Goal: Check status

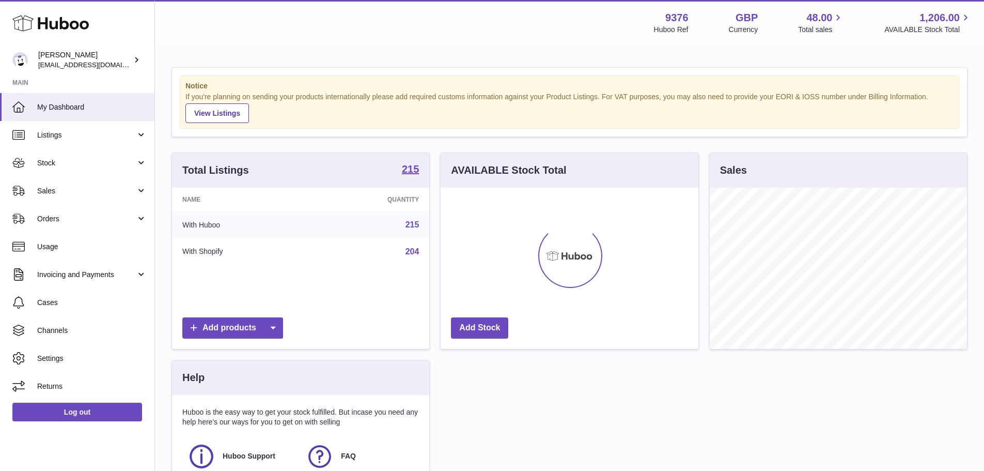
scroll to position [161, 258]
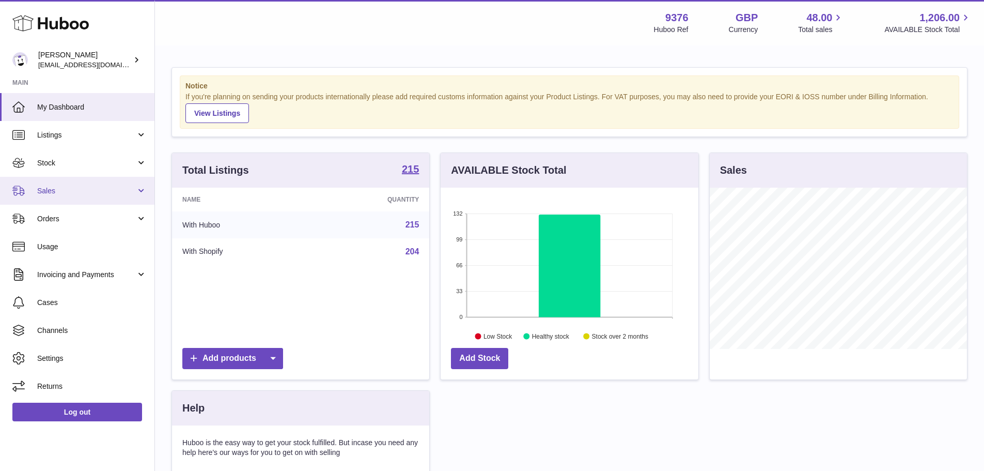
click at [81, 197] on link "Sales" at bounding box center [77, 191] width 154 height 28
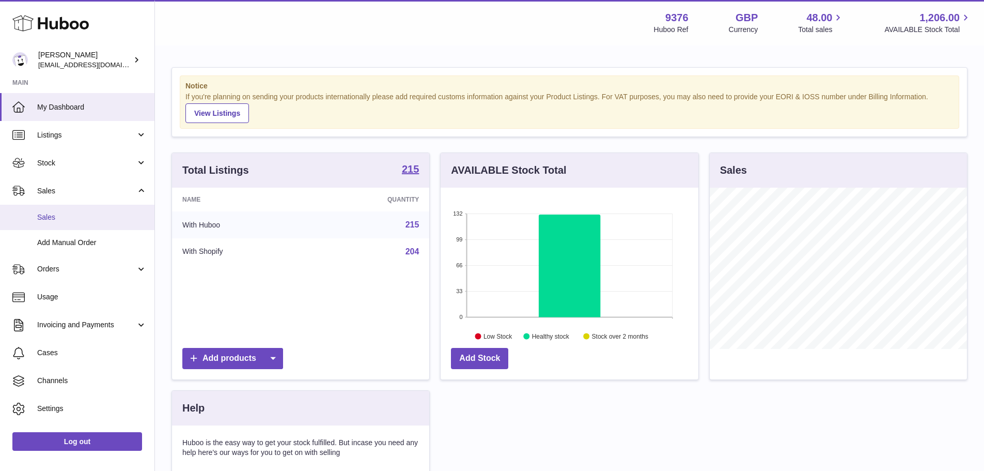
click at [81, 211] on link "Sales" at bounding box center [77, 217] width 154 height 25
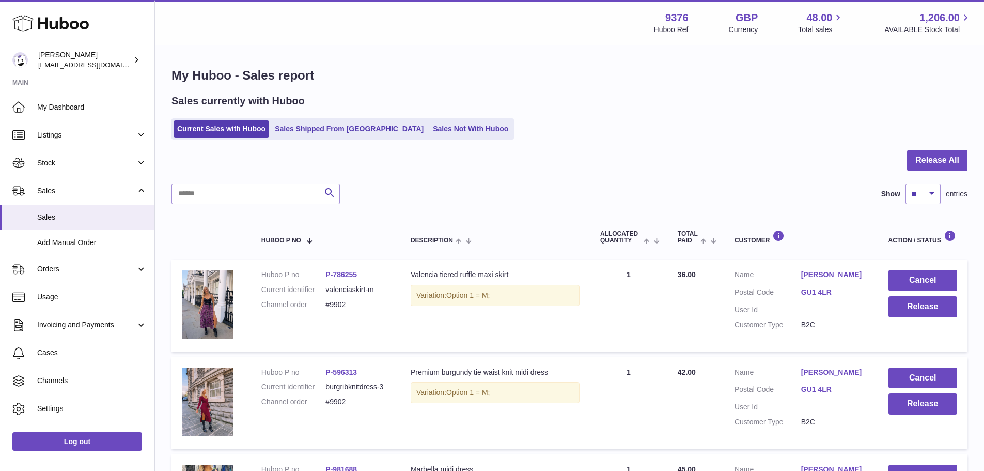
click at [392, 163] on div at bounding box center [570, 167] width 796 height 34
click at [411, 173] on div at bounding box center [570, 167] width 796 height 34
click at [335, 125] on link "Sales Shipped From Huboo" at bounding box center [349, 128] width 156 height 17
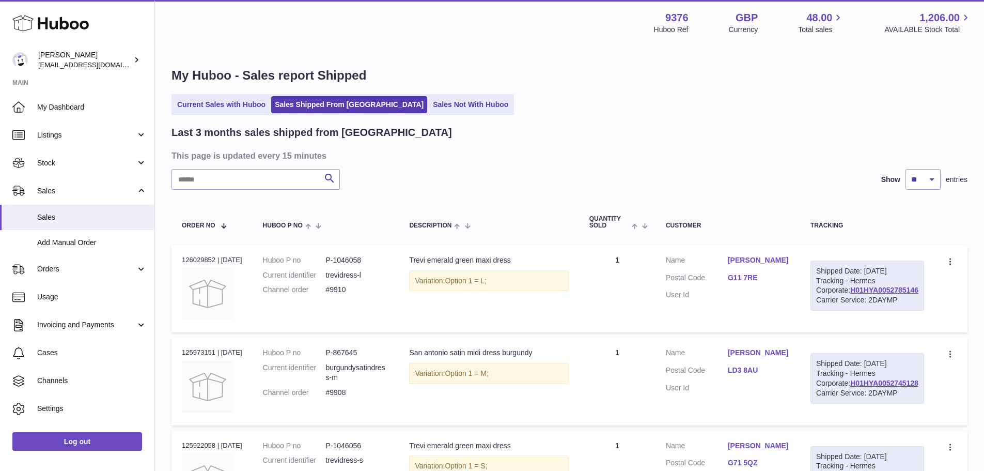
click at [193, 259] on div "Order no 126029852 | [DATE]" at bounding box center [212, 259] width 60 height 9
click at [193, 259] on div "Order no 126029852 | 6th Oct" at bounding box center [212, 259] width 60 height 9
copy div "126029852"
click at [231, 99] on link "Current Sales with Huboo" at bounding box center [222, 104] width 96 height 17
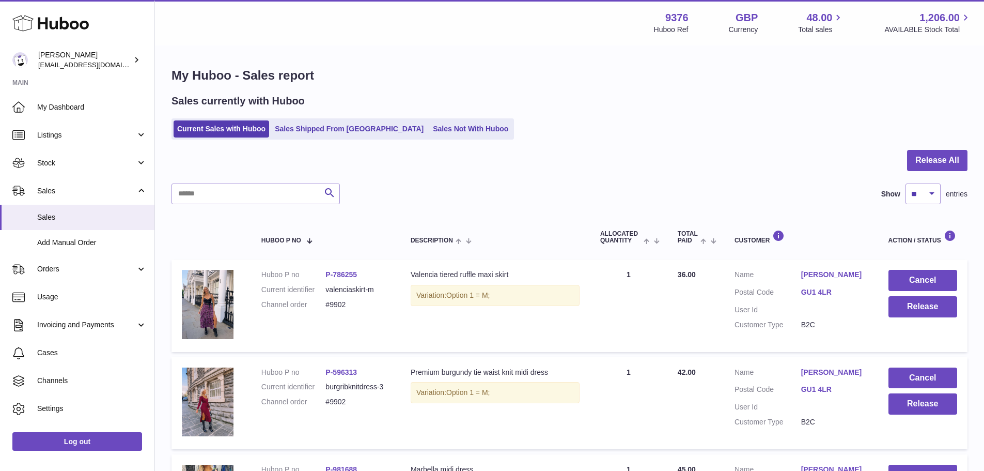
click at [571, 145] on div "My Huboo - Sales report Sales currently with Huboo Current Sales with Huboo Sal…" at bounding box center [569, 404] width 829 height 717
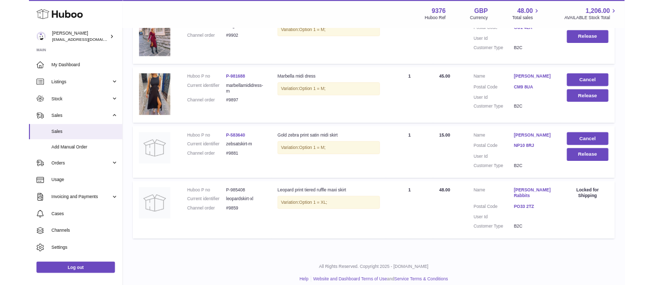
scroll to position [344, 0]
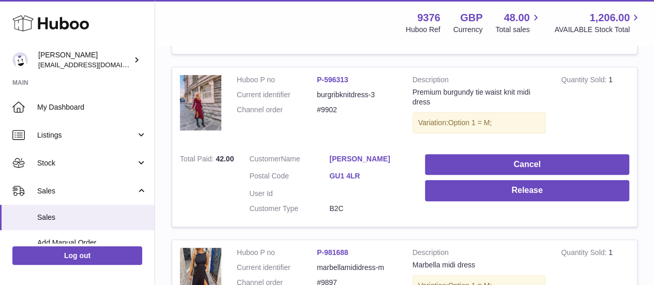
click at [398, 138] on td "Huboo P no P-596313 Current identifier burgribknitdress-3 Channel order #9902" at bounding box center [317, 106] width 176 height 79
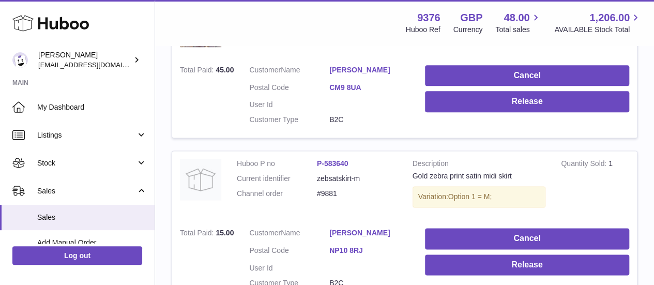
scroll to position [869, 0]
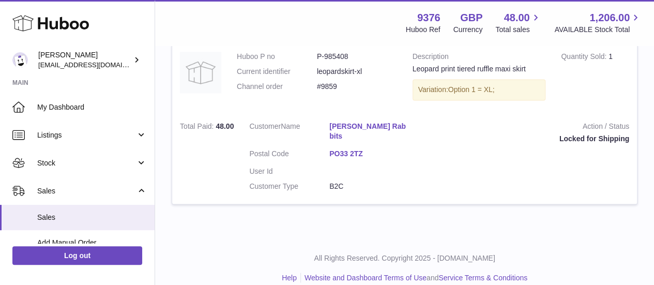
click at [345, 52] on dd "P-985408" at bounding box center [357, 57] width 80 height 10
copy dd "985408"
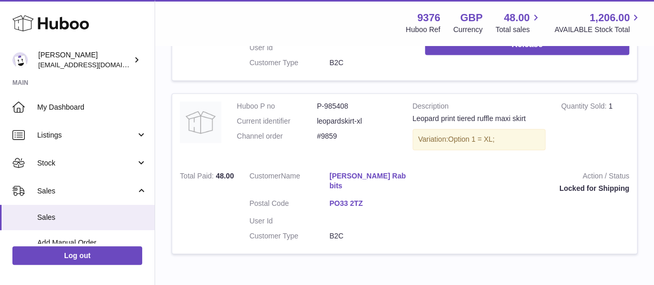
click at [279, 147] on td "Huboo P no P-985408 Current identifier leopardskirt-xl Channel order #9859" at bounding box center [317, 128] width 176 height 69
click at [378, 103] on dd "P-985408" at bounding box center [357, 106] width 80 height 10
click at [327, 131] on dd "#9859" at bounding box center [357, 136] width 80 height 10
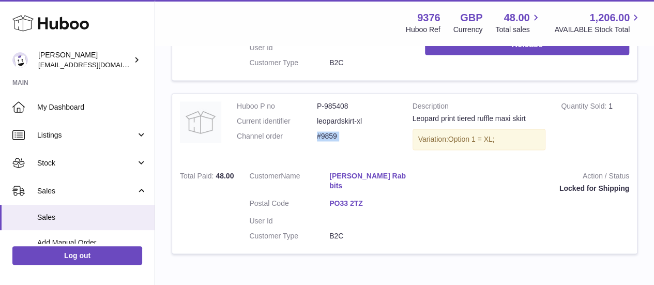
copy tr "#9859"
click at [338, 102] on dd "P-985408" at bounding box center [357, 106] width 80 height 10
copy dd "985408"
